Goal: Information Seeking & Learning: Compare options

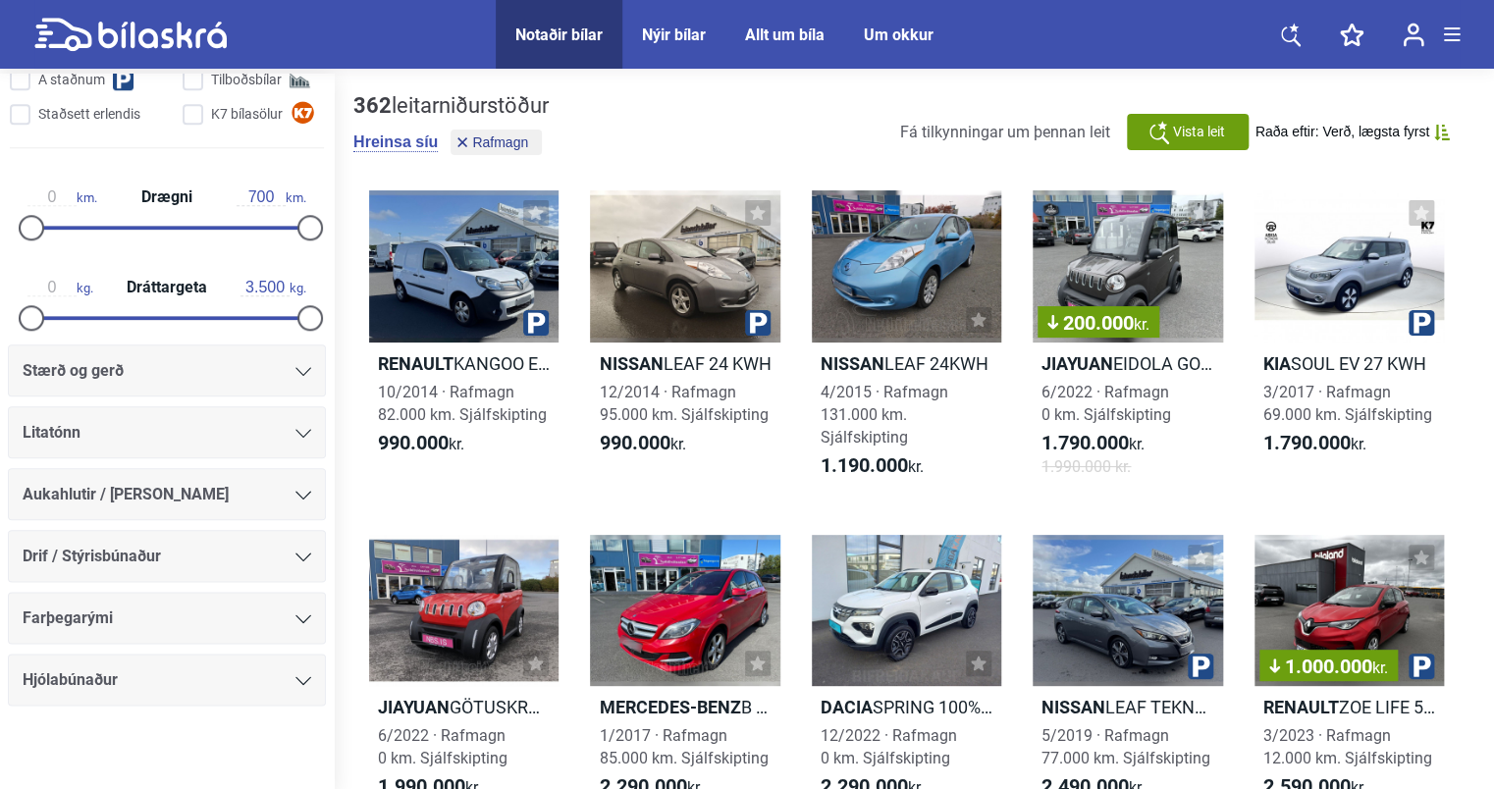
scroll to position [916, 0]
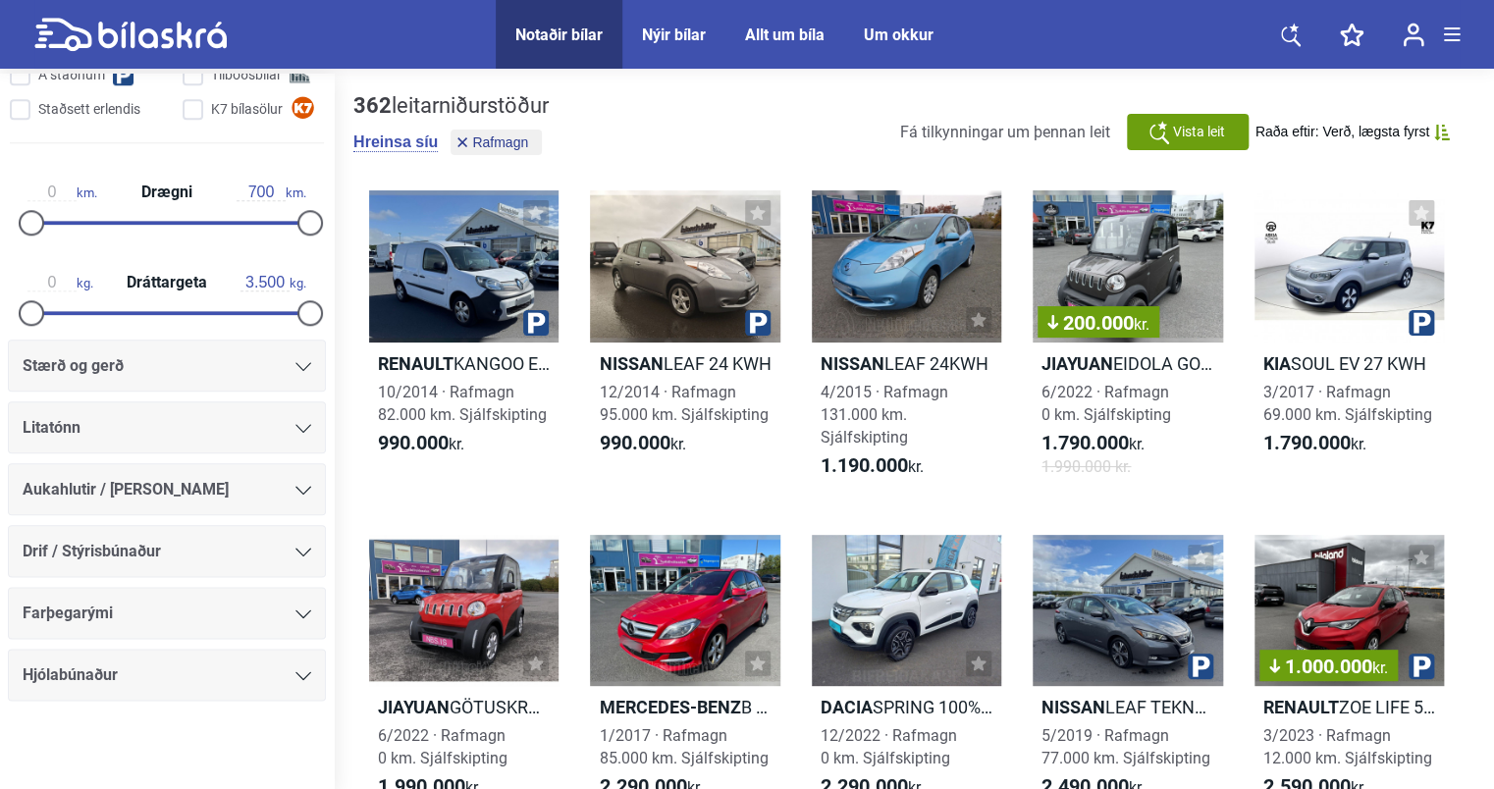
click at [236, 365] on div "Stærð og gerð" at bounding box center [167, 366] width 289 height 27
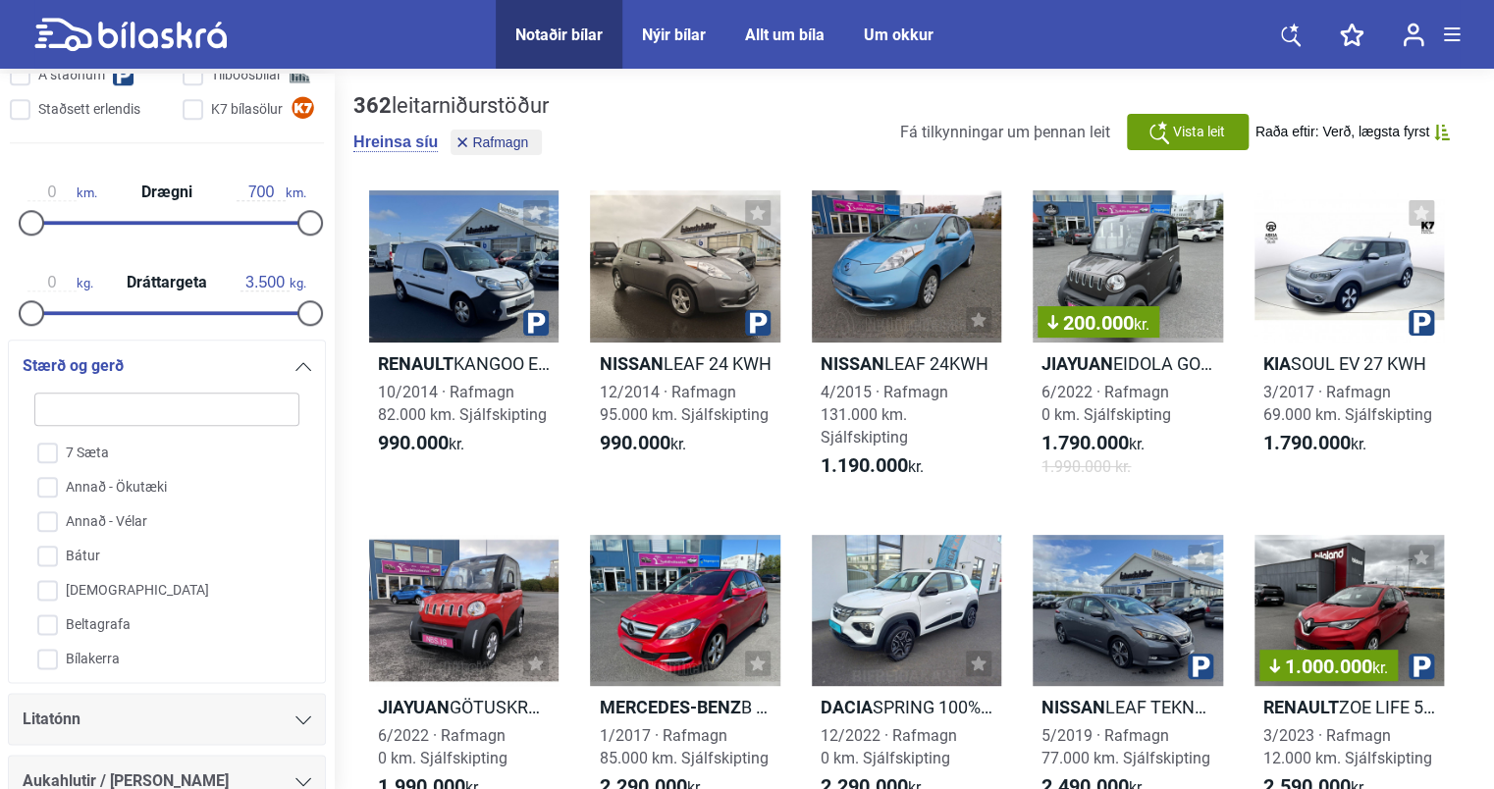
click at [287, 368] on div "Stærð og gerð" at bounding box center [167, 366] width 289 height 27
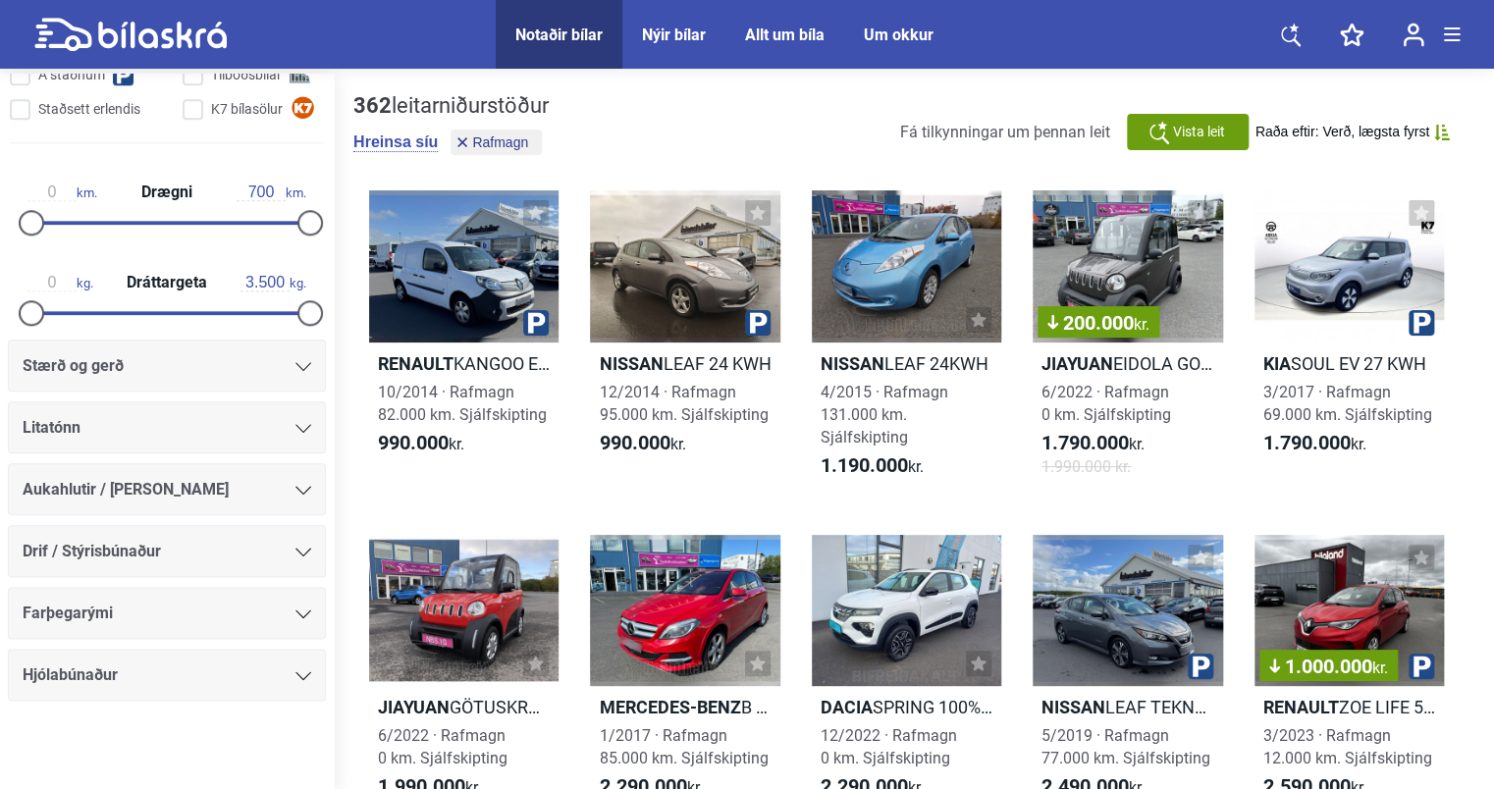
click at [296, 368] on icon at bounding box center [304, 366] width 16 height 9
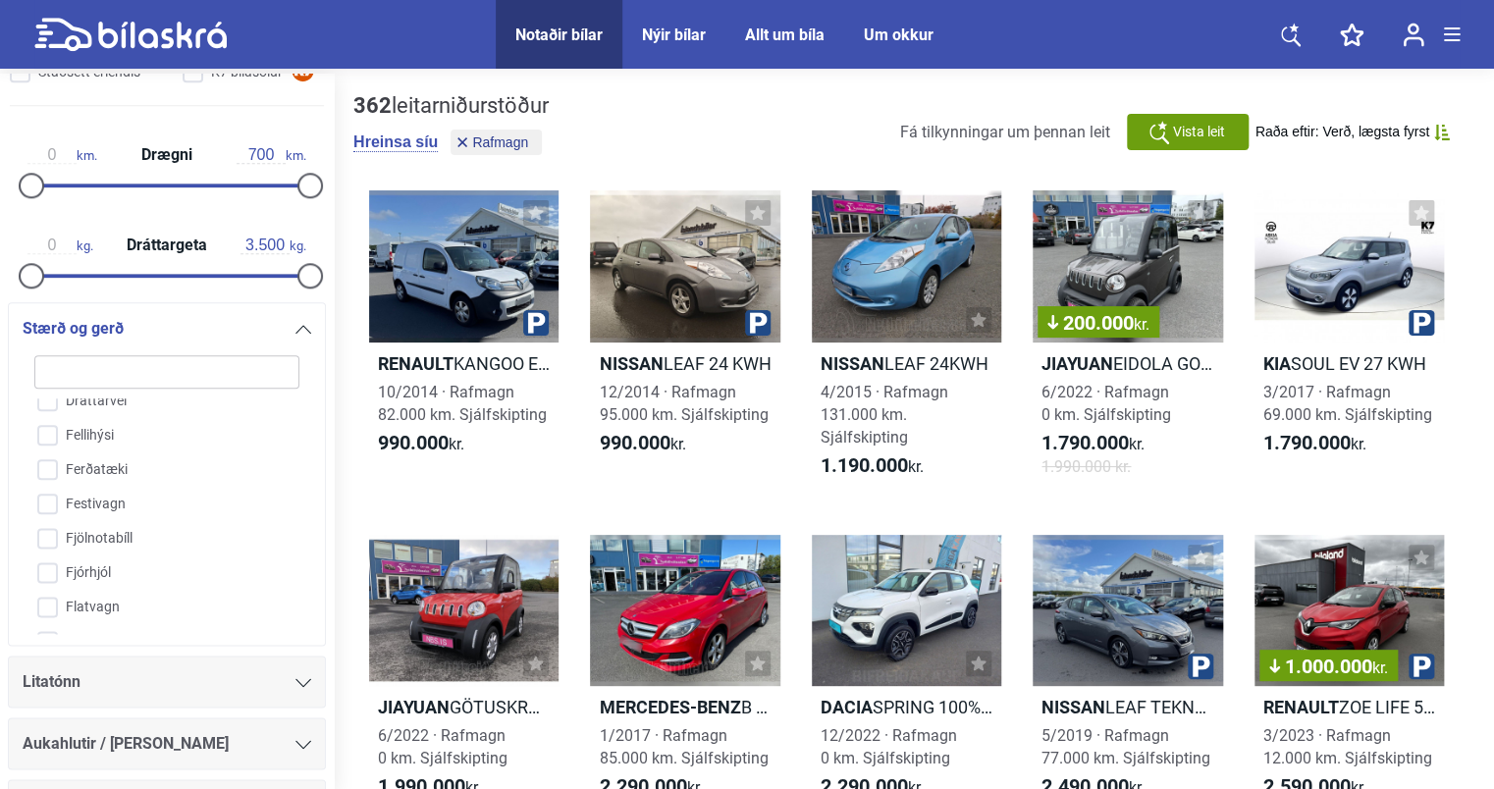
scroll to position [1014, 0]
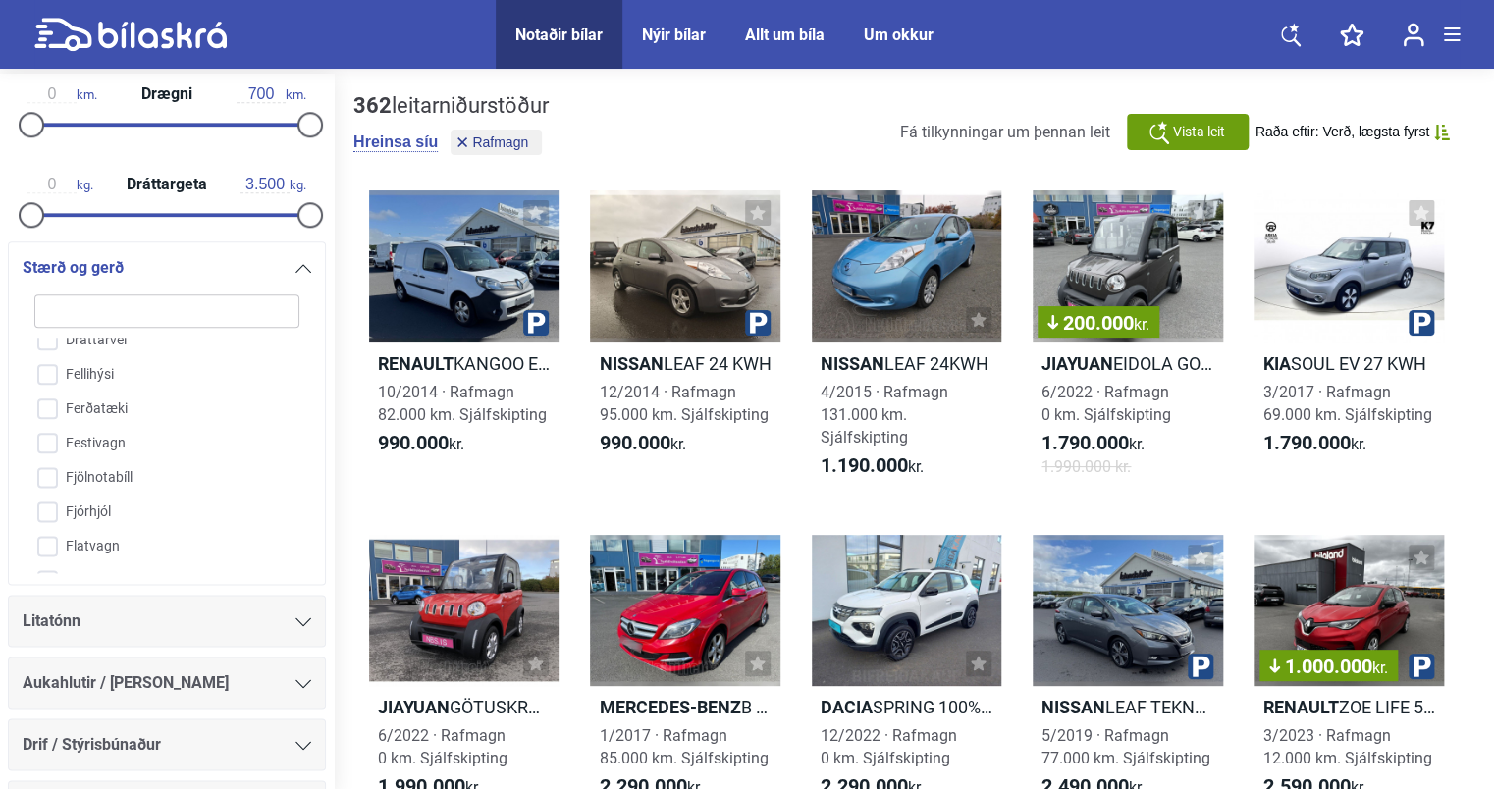
click at [298, 260] on div at bounding box center [304, 268] width 16 height 16
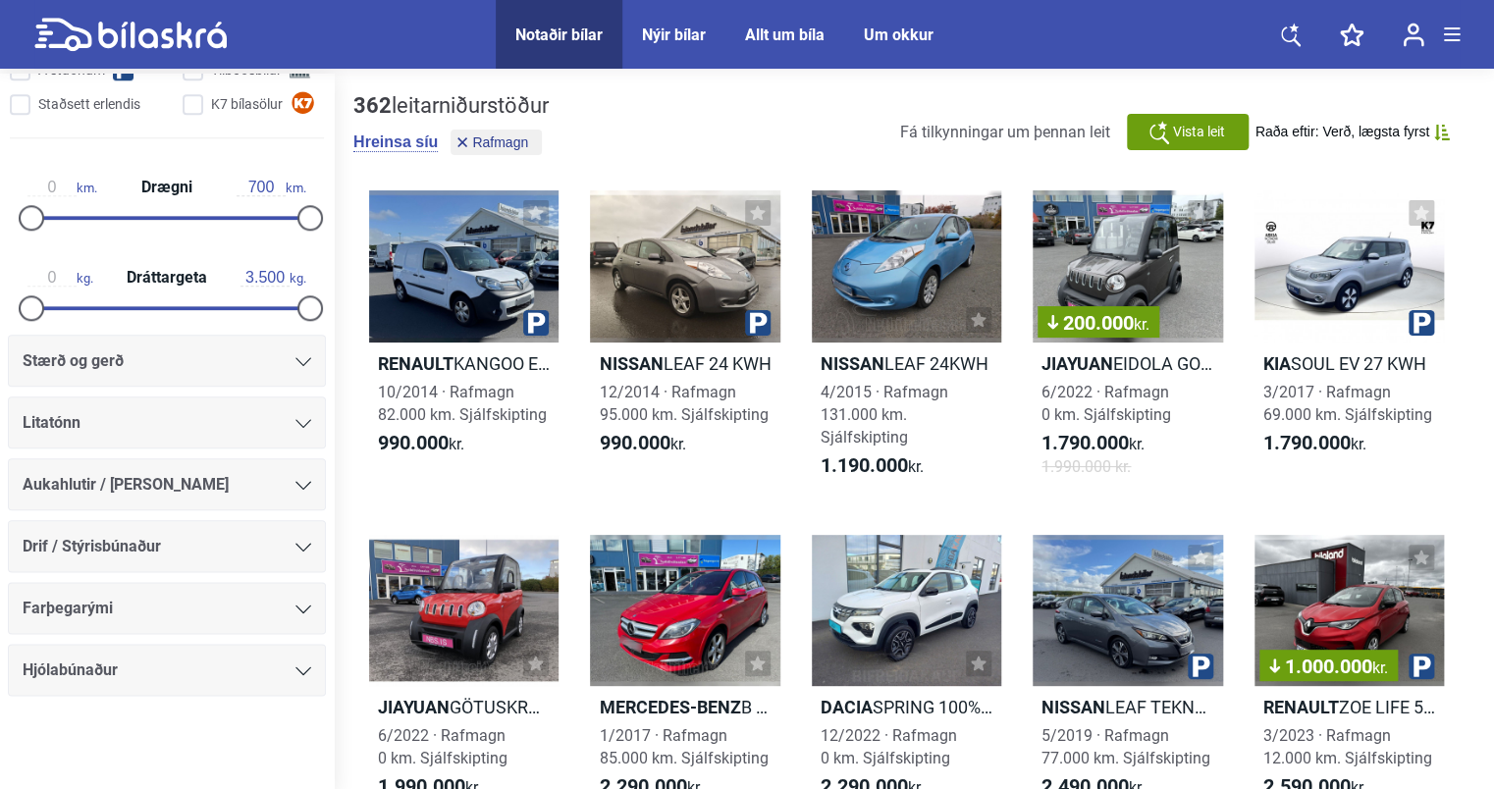
scroll to position [916, 0]
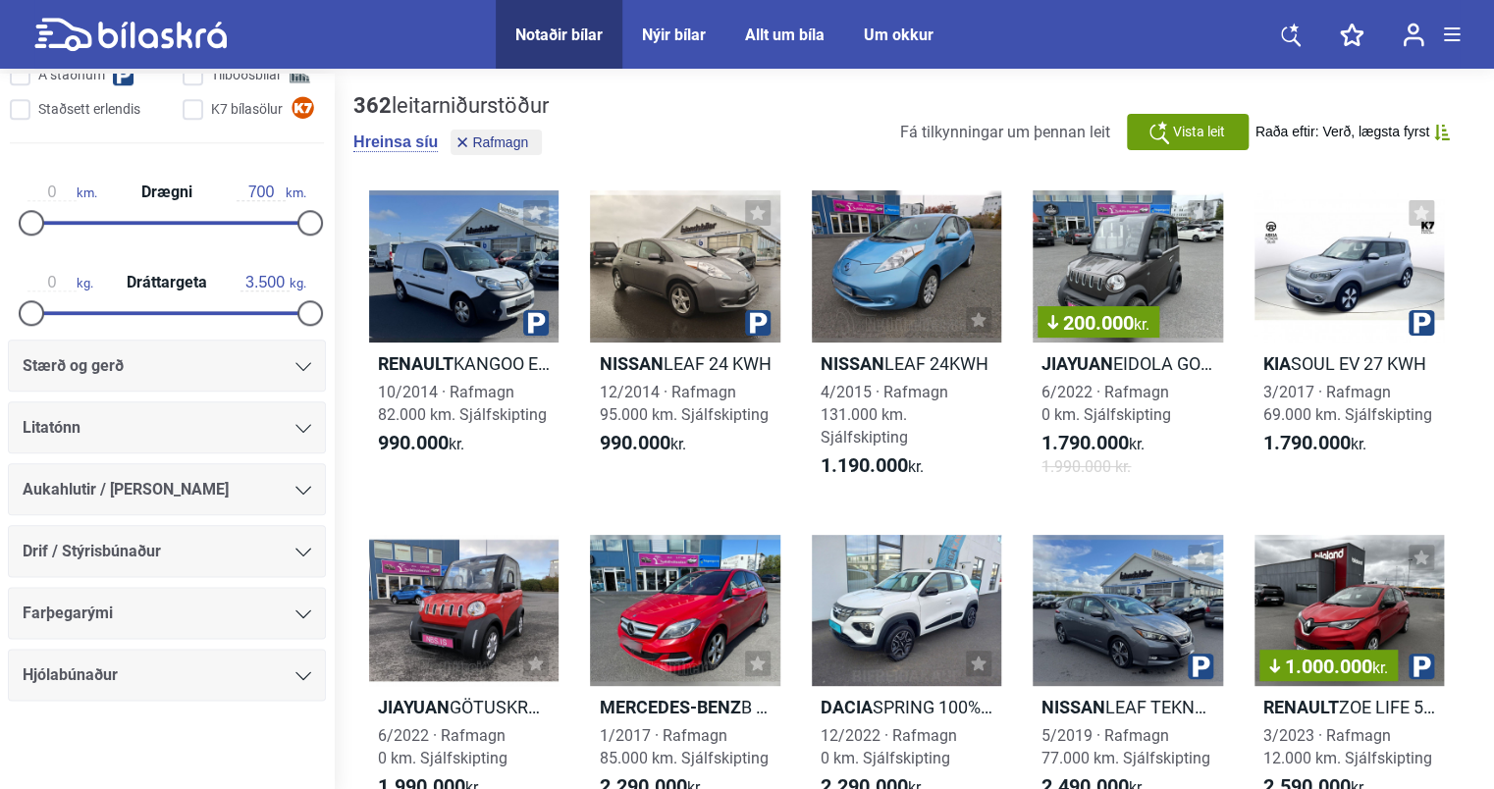
click at [297, 668] on div at bounding box center [304, 676] width 16 height 16
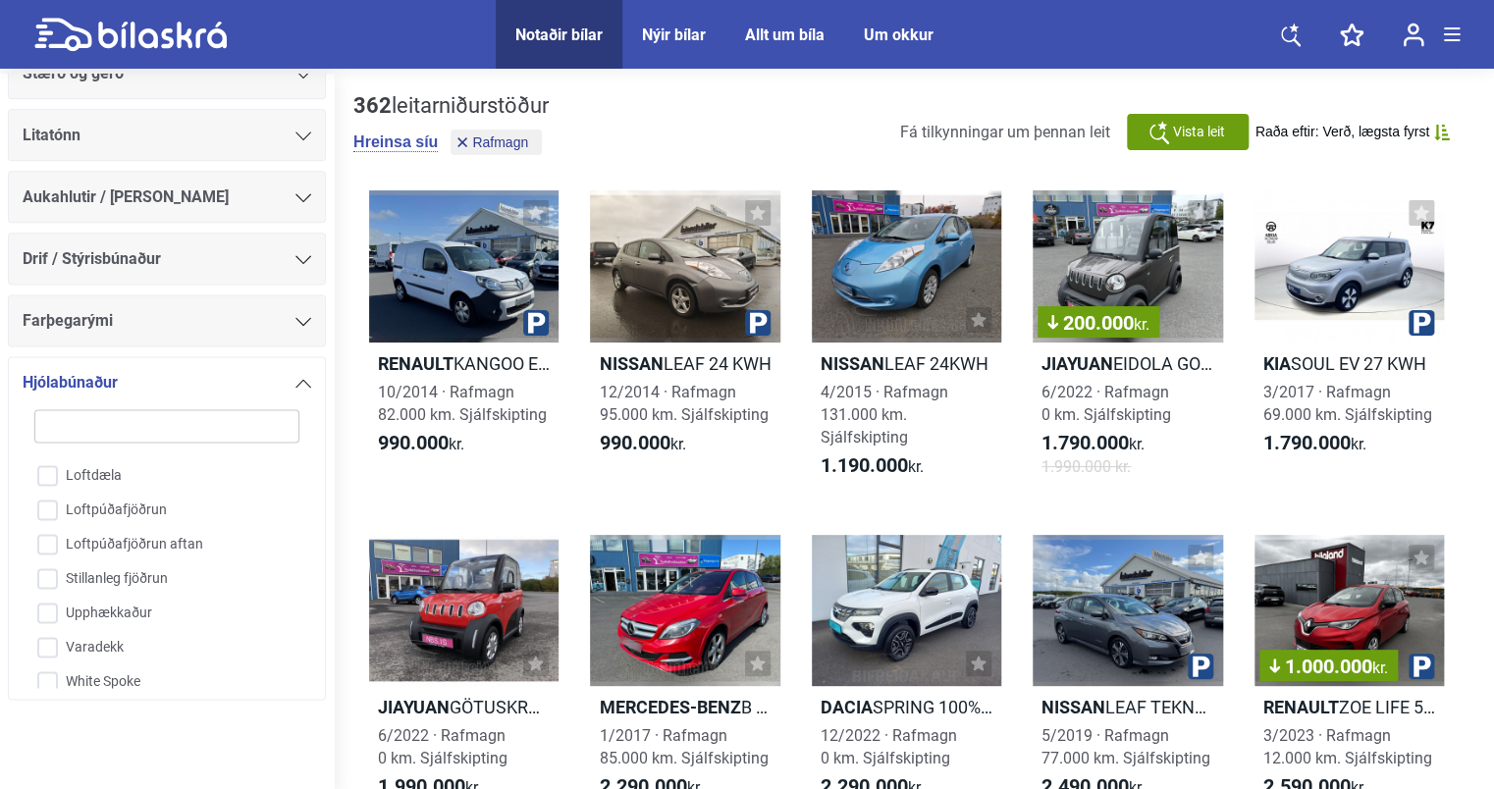
scroll to position [98, 0]
drag, startPoint x: 201, startPoint y: 742, endPoint x: 220, endPoint y: 698, distance: 48.0
click at [202, 739] on div at bounding box center [167, 759] width 334 height 79
click at [298, 385] on icon at bounding box center [304, 383] width 16 height 9
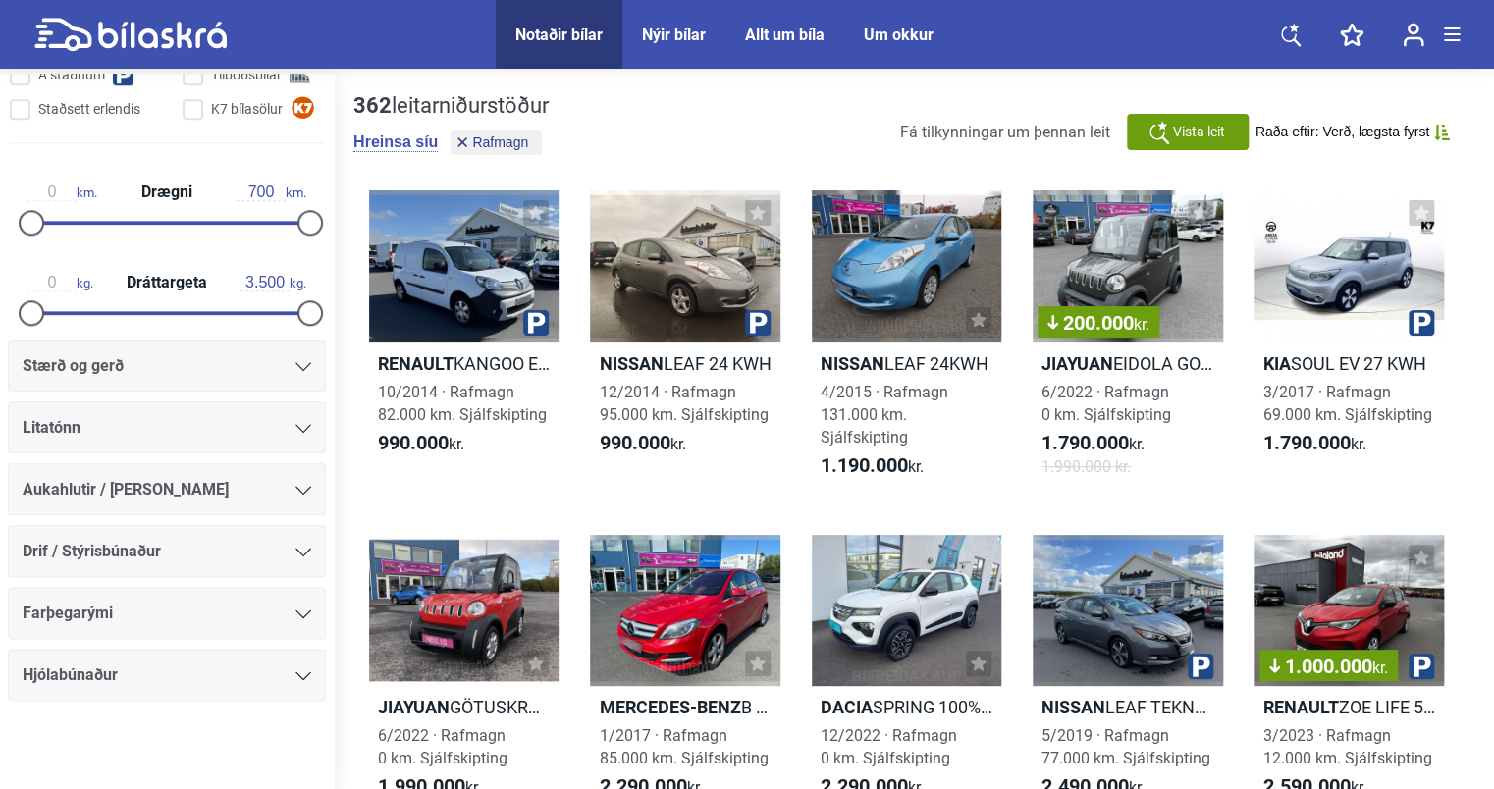
click at [302, 611] on icon at bounding box center [304, 614] width 16 height 9
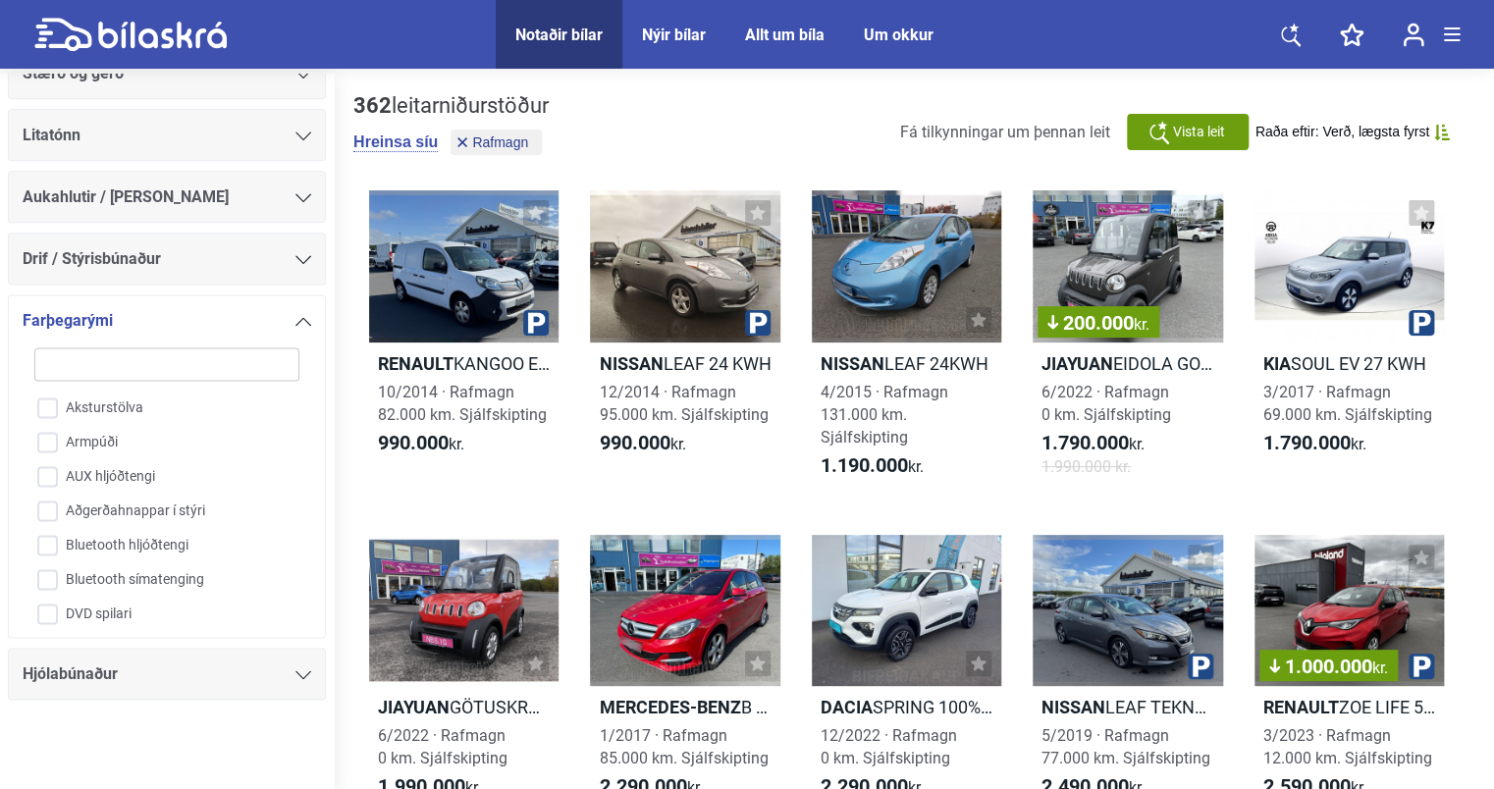
click at [189, 732] on div at bounding box center [167, 759] width 334 height 79
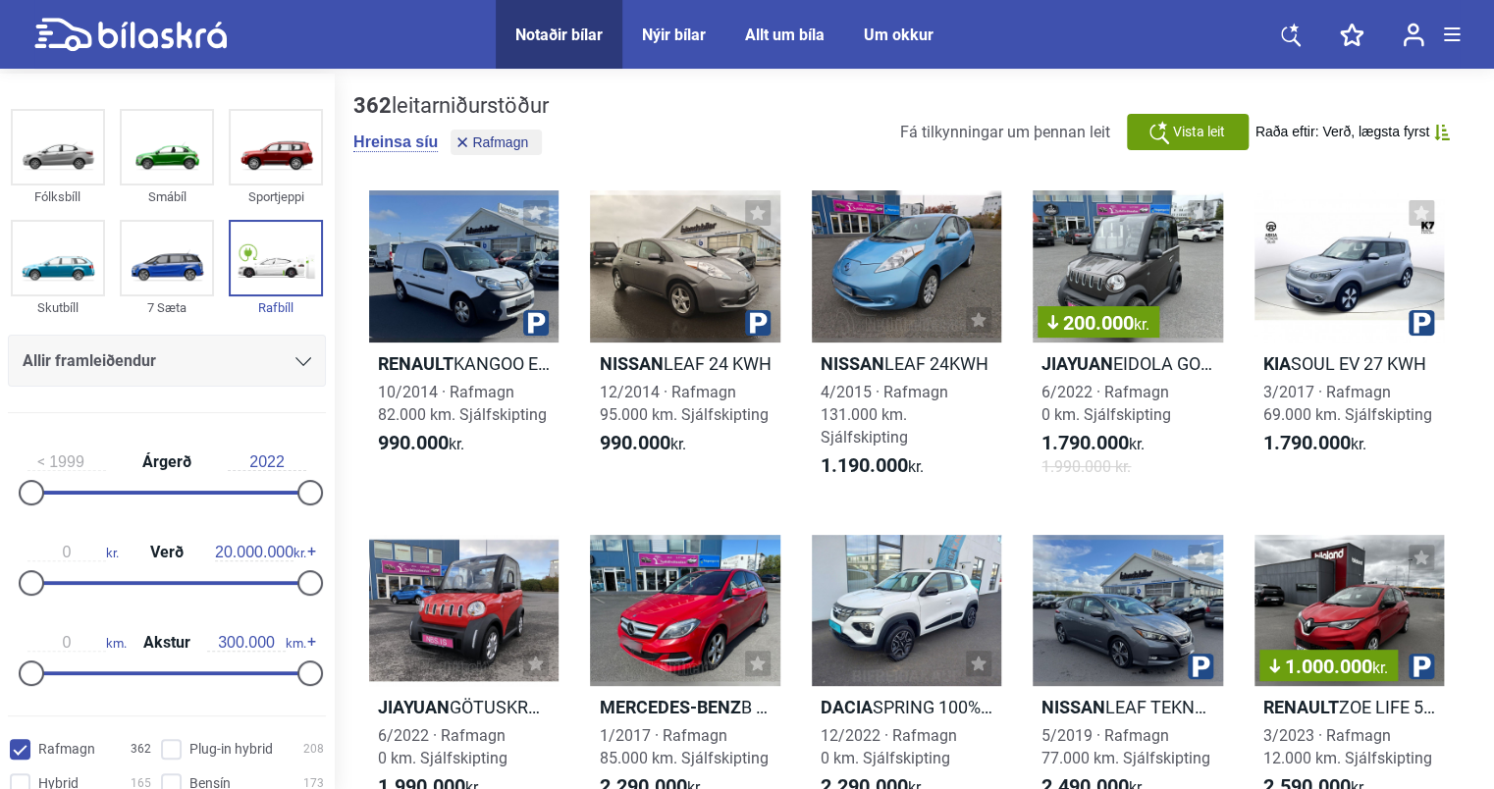
scroll to position [0, 0]
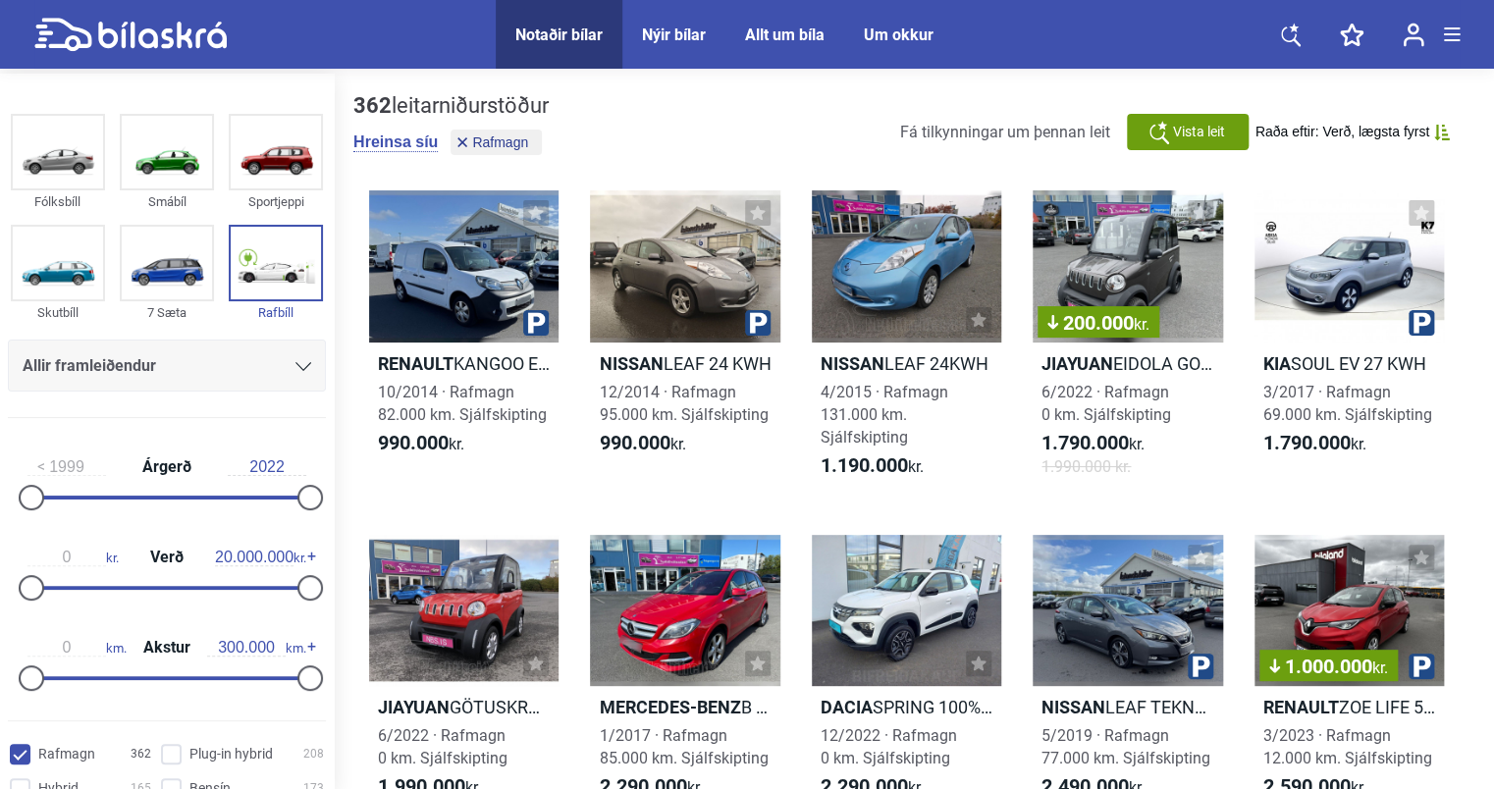
click at [206, 372] on div "Allir framleiðendur" at bounding box center [167, 366] width 289 height 27
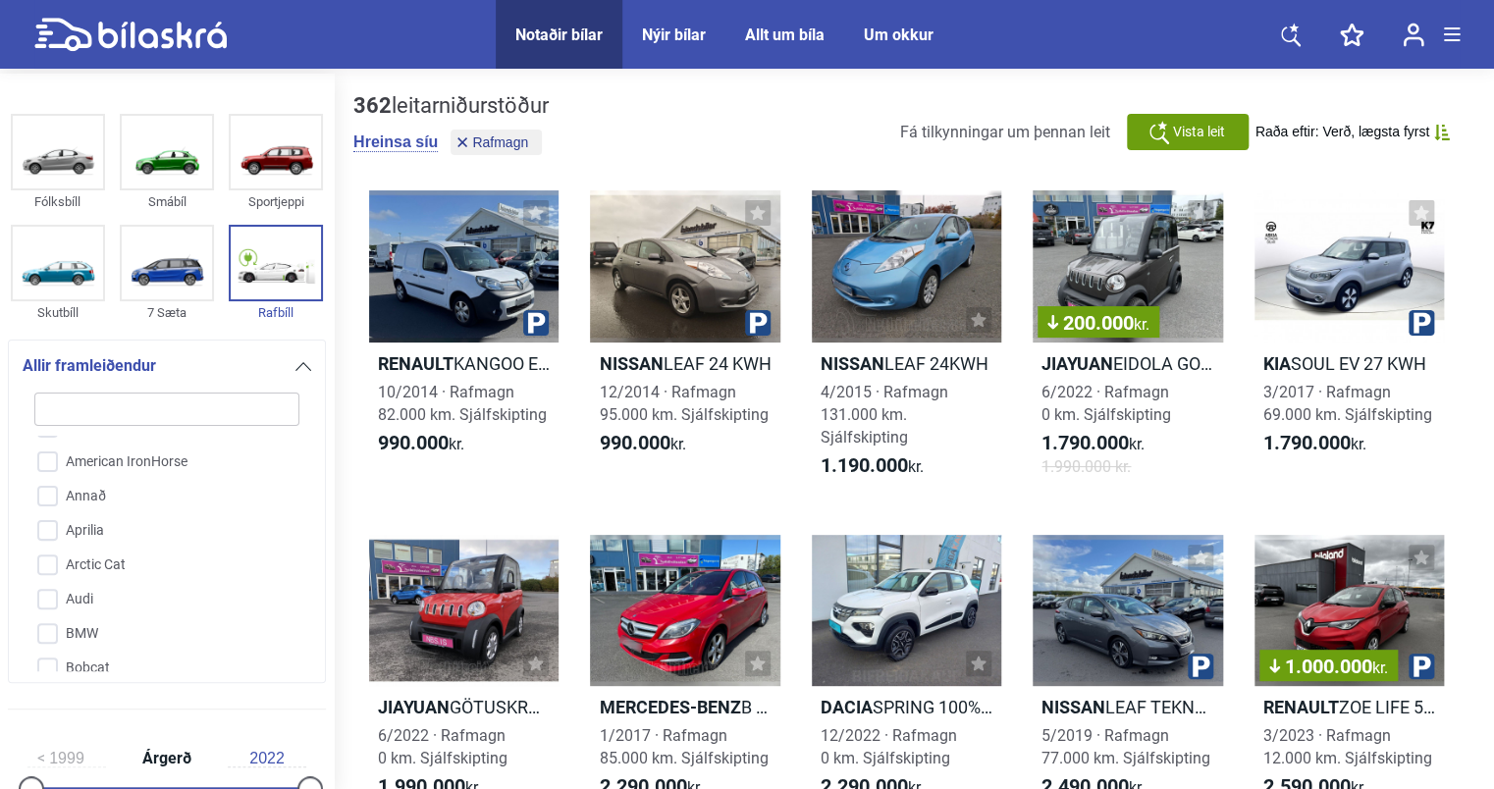
scroll to position [196, 0]
click at [55, 562] on input "Audi" at bounding box center [154, 567] width 267 height 34
checkbox input "true"
